Goal: Task Accomplishment & Management: Use online tool/utility

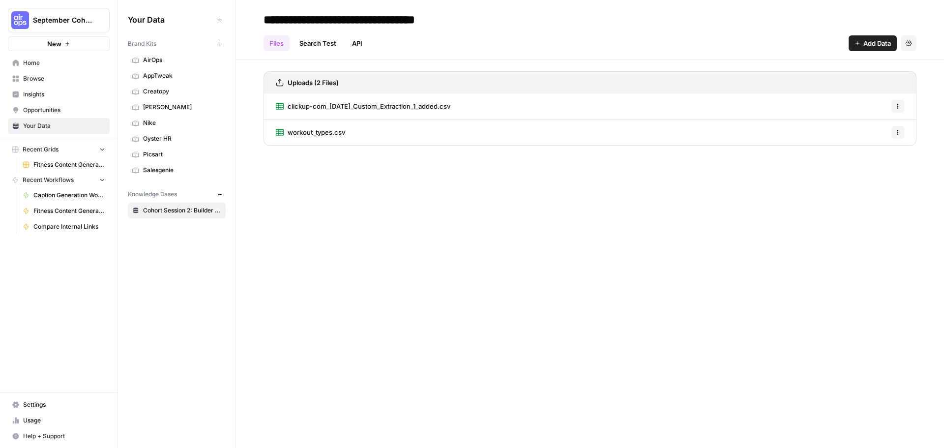
click at [43, 61] on span "Home" at bounding box center [64, 62] width 82 height 9
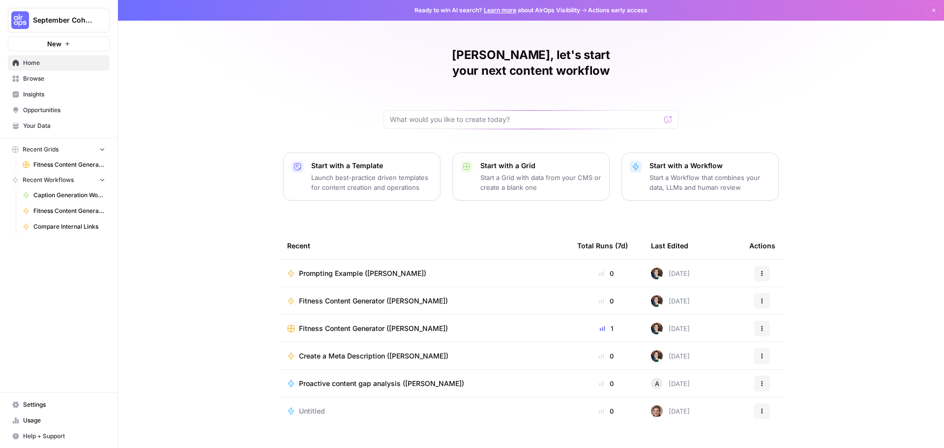
click at [85, 28] on button "September Cohort" at bounding box center [59, 20] width 102 height 25
click at [66, 92] on span "Benchmark Email" at bounding box center [95, 90] width 130 height 10
click at [315, 268] on span "Prompting Example ([PERSON_NAME])" at bounding box center [362, 273] width 127 height 10
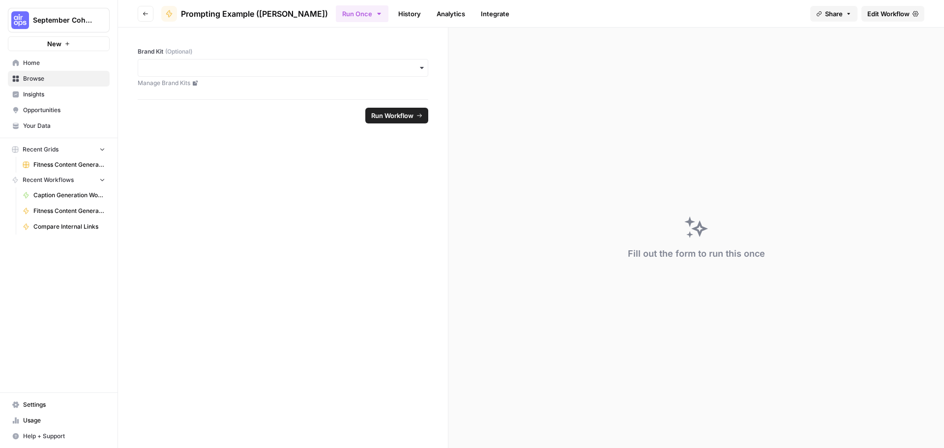
click at [423, 66] on icon "button" at bounding box center [422, 68] width 8 height 8
click at [386, 333] on form "Brand Kit (Optional) Manage Brand Kits Run Workflow" at bounding box center [283, 238] width 330 height 420
click at [887, 14] on span "Edit Workflow" at bounding box center [888, 14] width 42 height 10
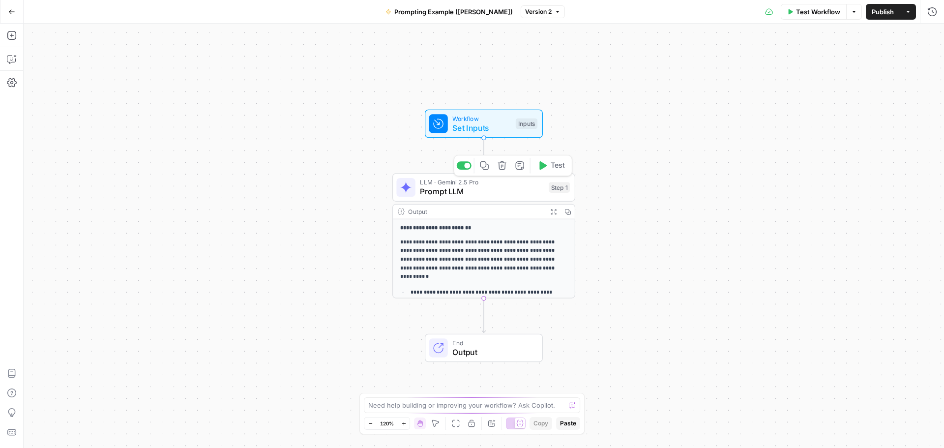
click at [498, 194] on span "Prompt LLM" at bounding box center [482, 192] width 124 height 12
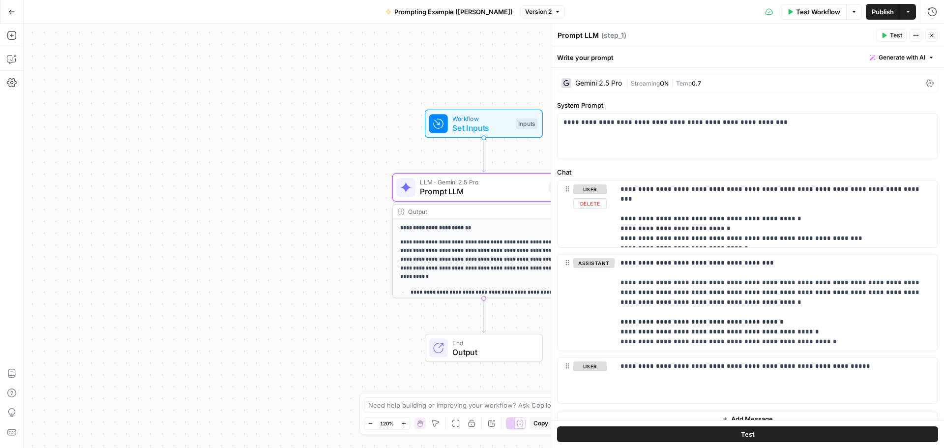
scroll to position [12, 0]
